Goal: Transaction & Acquisition: Purchase product/service

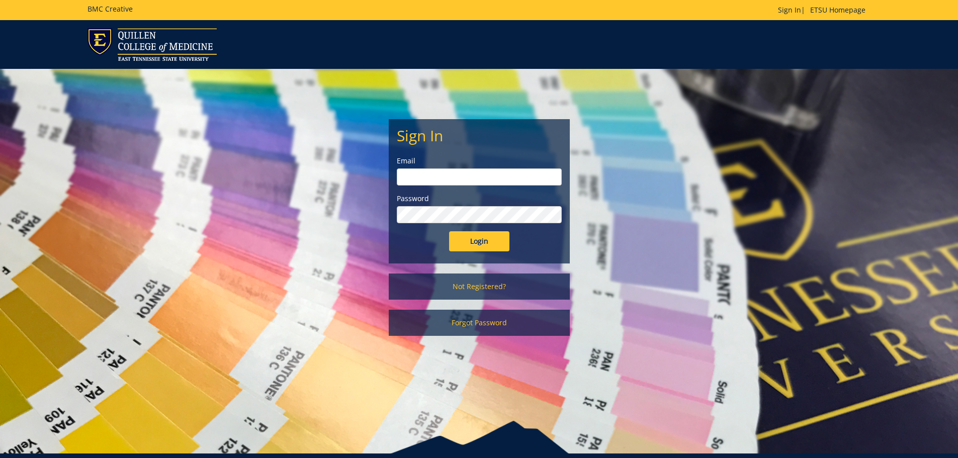
type input "adkinsjl1@etsu.edu"
click at [492, 240] on input "Login" at bounding box center [479, 241] width 60 height 20
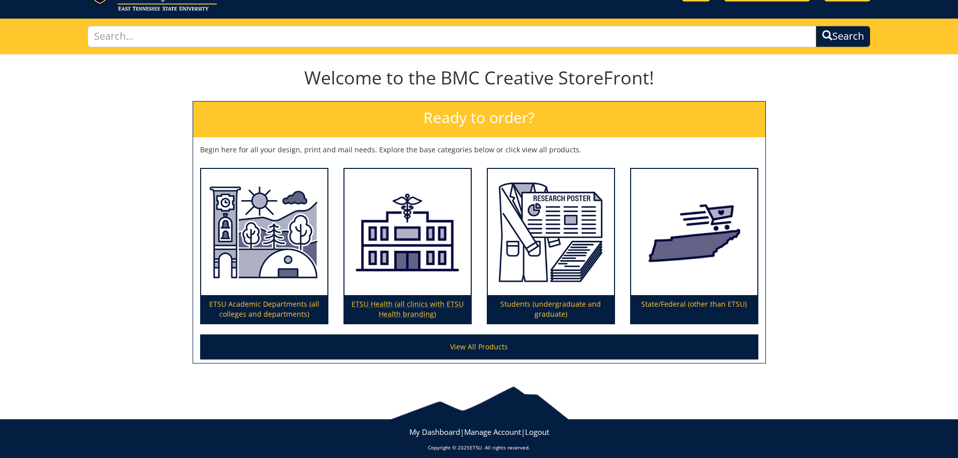
scroll to position [59, 0]
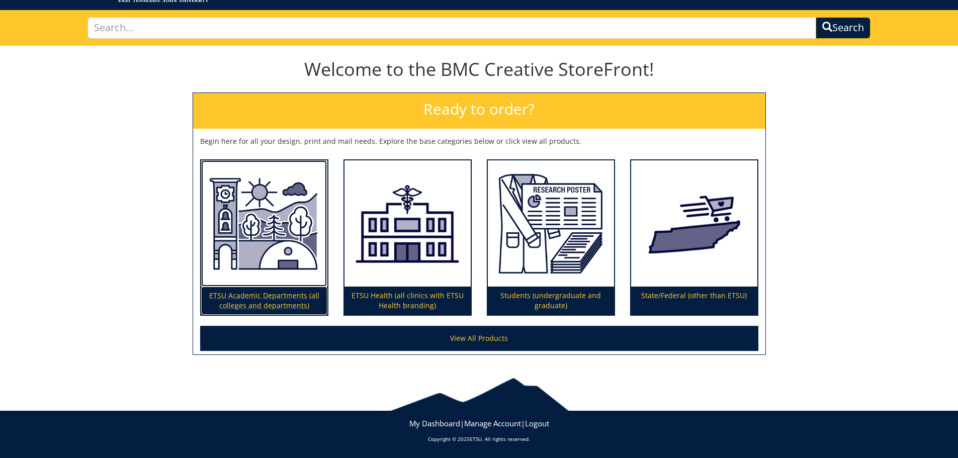
click at [285, 266] on img at bounding box center [264, 223] width 126 height 127
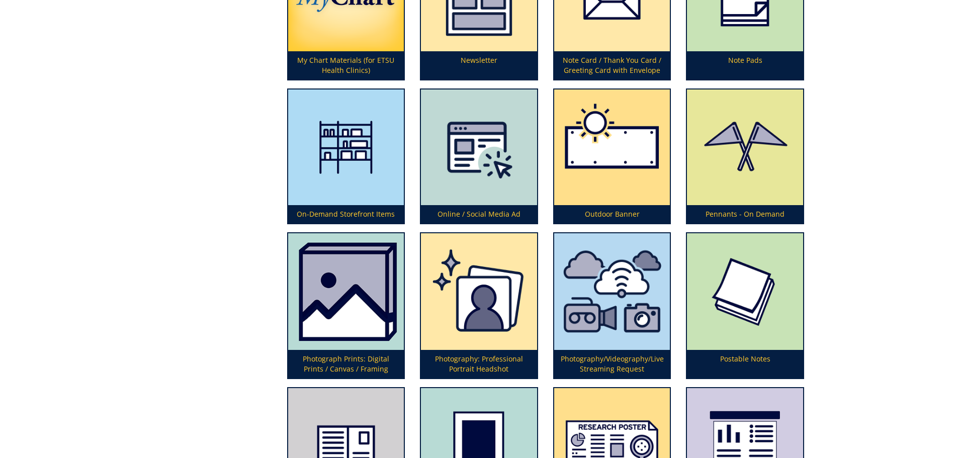
scroll to position [2564, 0]
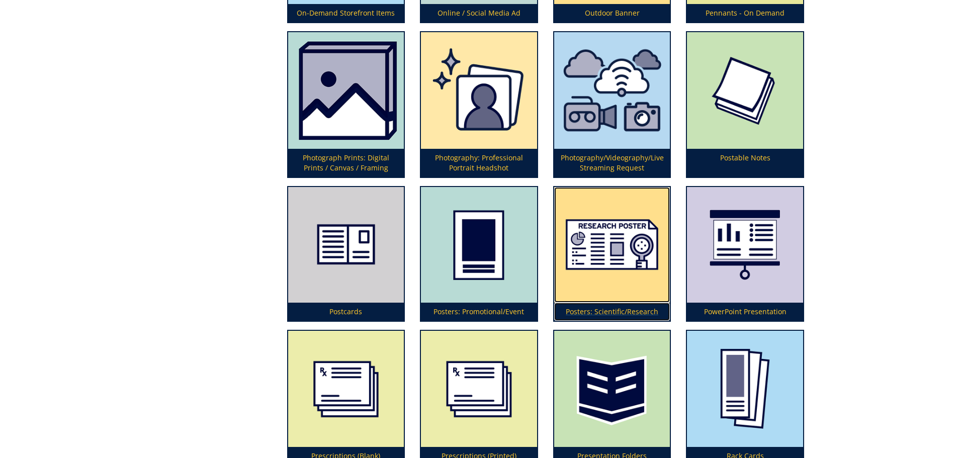
click at [618, 312] on p "Posters: Scientific/Research" at bounding box center [612, 312] width 116 height 18
